Goal: Task Accomplishment & Management: Complete application form

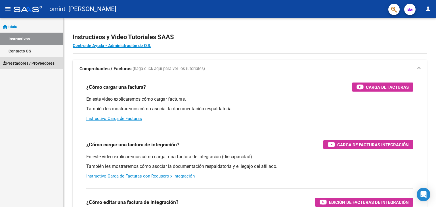
click at [19, 59] on link "Prestadores / Proveedores" at bounding box center [31, 63] width 63 height 12
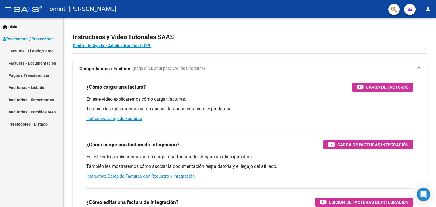
click at [24, 56] on link "Facturas - Listado/Carga" at bounding box center [31, 51] width 63 height 12
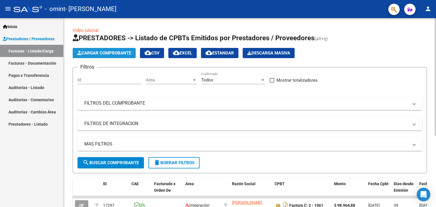
click at [94, 52] on span "Cargar Comprobante" at bounding box center [104, 53] width 54 height 5
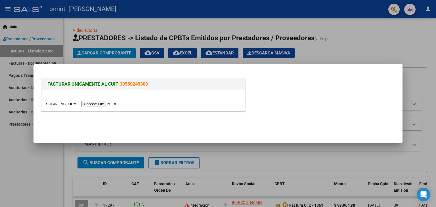
click at [110, 104] on input "file" at bounding box center [82, 104] width 72 height 6
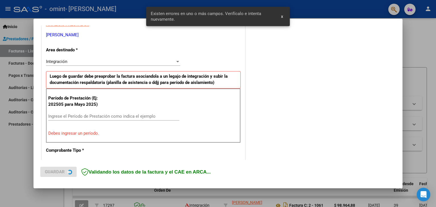
scroll to position [119, 0]
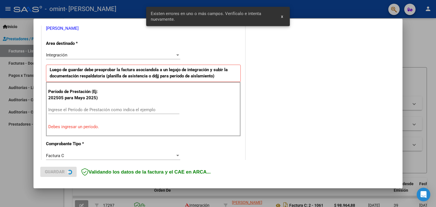
click at [115, 107] on div "Ingrese el Período de Prestación como indica el ejemplo" at bounding box center [113, 110] width 131 height 9
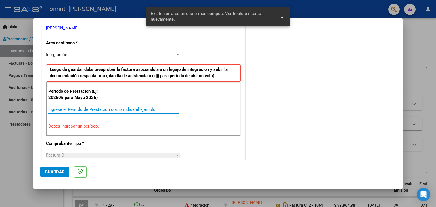
click at [110, 109] on input "Ingrese el Período de Prestación como indica el ejemplo" at bounding box center [113, 109] width 131 height 5
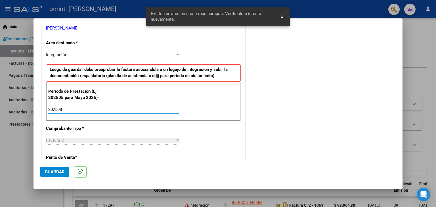
type input "202508"
click at [267, 83] on div "COMENTARIOS Comentarios del Prestador / Gerenciador:" at bounding box center [320, 158] width 149 height 493
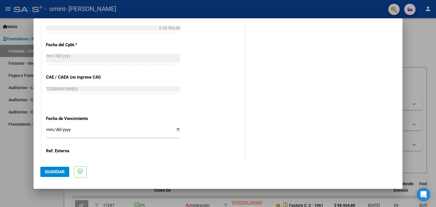
scroll to position [364, 0]
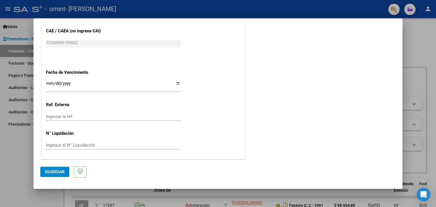
click at [126, 84] on input "Ingresar la fecha" at bounding box center [113, 85] width 134 height 9
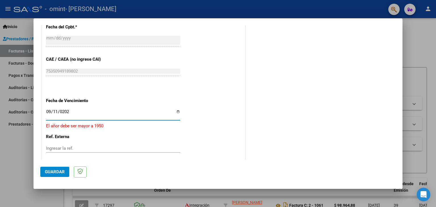
type input "[DATE]"
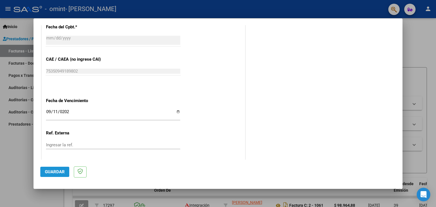
click at [46, 172] on span "Guardar" at bounding box center [55, 171] width 20 height 5
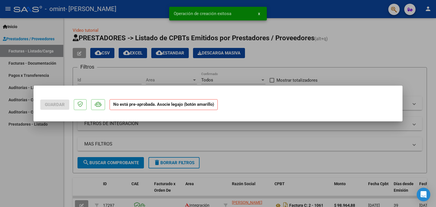
scroll to position [0, 0]
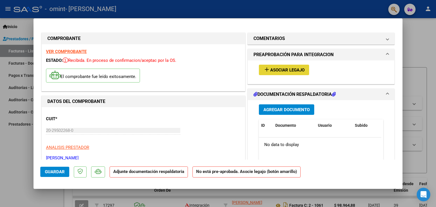
click at [266, 66] on mat-icon "add" at bounding box center [266, 69] width 7 height 7
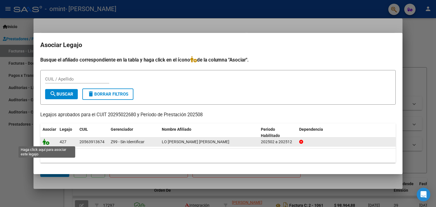
click at [45, 141] on icon at bounding box center [46, 142] width 7 height 6
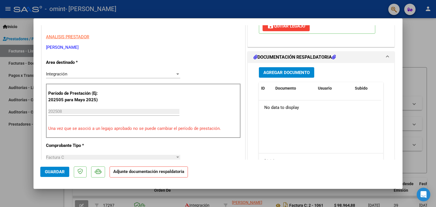
scroll to position [114, 0]
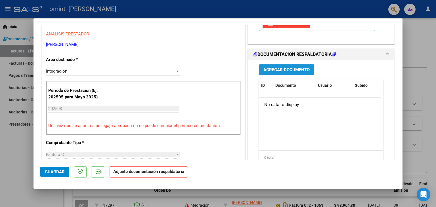
click at [295, 70] on span "Agregar Documento" at bounding box center [286, 69] width 46 height 5
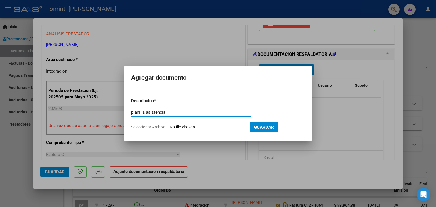
type input "planilla asistencia"
click at [191, 125] on app-file-uploader "Seleccionar Archivo" at bounding box center [190, 127] width 118 height 5
click at [158, 124] on form "Descripcion * planilla asistencia Escriba aquí una descripcion Seleccionar Arch…" at bounding box center [218, 113] width 174 height 41
click at [160, 129] on span "Seleccionar Archivo" at bounding box center [148, 127] width 34 height 5
click at [170, 129] on input "Seleccionar Archivo" at bounding box center [207, 127] width 75 height 5
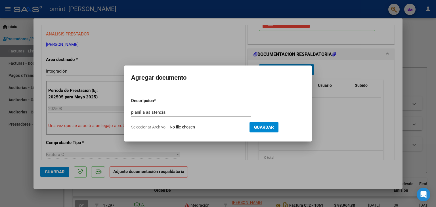
type input "C:\fakepath\Lo menzo music agosto.pdf"
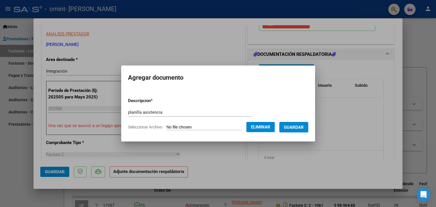
click at [292, 128] on span "Guardar" at bounding box center [294, 127] width 20 height 5
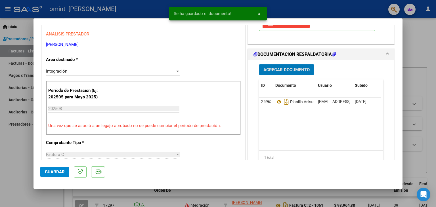
click at [45, 176] on button "Guardar" at bounding box center [54, 172] width 29 height 10
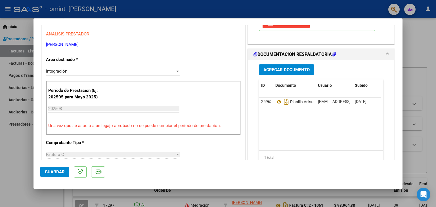
click at [144, 200] on div at bounding box center [218, 103] width 436 height 207
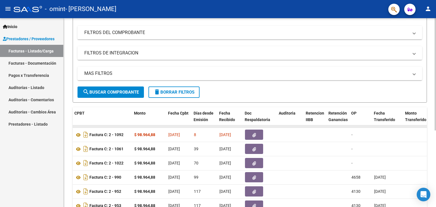
scroll to position [43, 0]
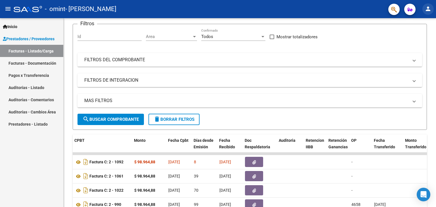
click at [429, 11] on mat-icon "person" at bounding box center [428, 8] width 7 height 7
click at [410, 36] on button "exit_to_app Salir" at bounding box center [416, 38] width 35 height 14
